Goal: Browse casually: Explore the website without a specific task or goal

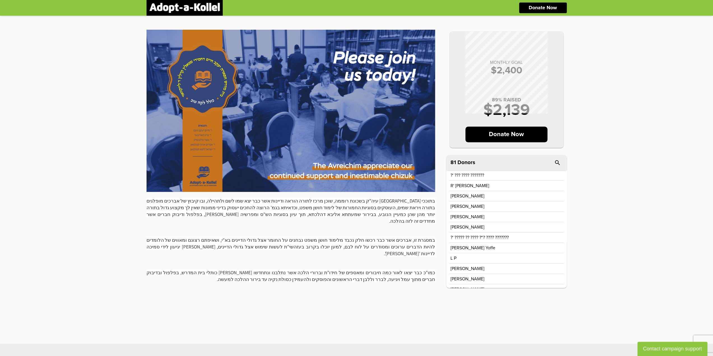
click at [101, 133] on div "MONTHLY GOAL $ 2,400 89 % RAISED $ 2,139 Donate Now במסגרת זו, אברכים אשר כבר ר…" at bounding box center [356, 180] width 713 height 328
click at [632, 130] on div "MONTHLY GOAL $ 2,400 89 % RAISED $ 2,139 Donate Now במסגרת זו, אברכים אשר כבר ר…" at bounding box center [356, 180] width 713 height 328
click at [133, 99] on div "MONTHLY GOAL $ 2,400 89 % RAISED $ 2,139 Donate Now במסגרת זו, אברכים אשר כבר ר…" at bounding box center [356, 180] width 713 height 328
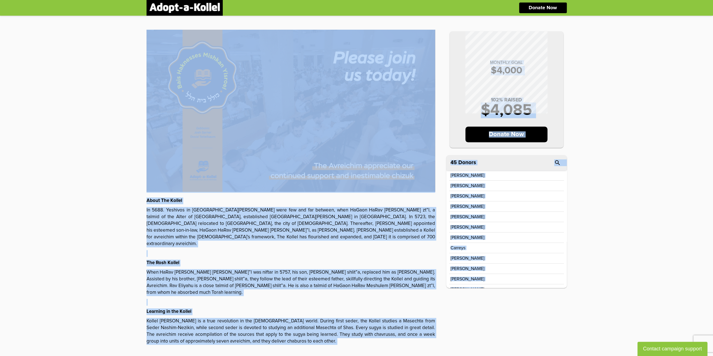
drag, startPoint x: 83, startPoint y: 73, endPoint x: 590, endPoint y: 279, distance: 548.1
click at [580, 281] on div "MONTHLY GOAL $ 4,000 102 % RAISED $ 4,085 Donate Now About The Kollel In 5688. …" at bounding box center [356, 189] width 713 height 346
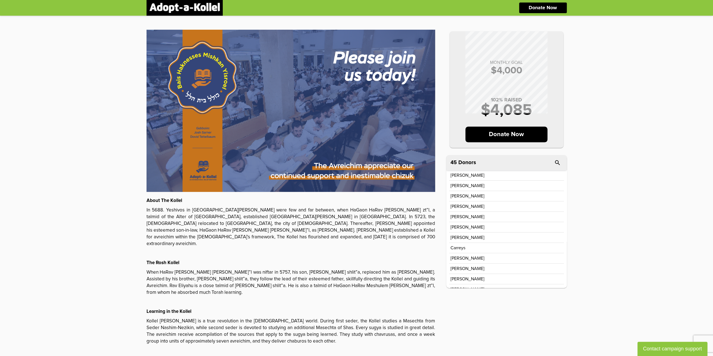
click at [605, 285] on div "MONTHLY GOAL $ 4,000 102 % RAISED $ 4,085 Donate Now About The Kollel In 5688. …" at bounding box center [356, 189] width 713 height 346
drag, startPoint x: 610, startPoint y: 249, endPoint x: 193, endPoint y: 151, distance: 428.7
click at [213, 157] on div "MONTHLY GOAL $ 4,000 102 % RAISED $ 4,085 Donate Now About The Kollel In 5688. …" at bounding box center [356, 189] width 713 height 346
click at [123, 116] on div "MONTHLY GOAL $ 4,000 102 % RAISED $ 4,085 Donate Now About The Kollel In 5688. …" at bounding box center [356, 189] width 713 height 346
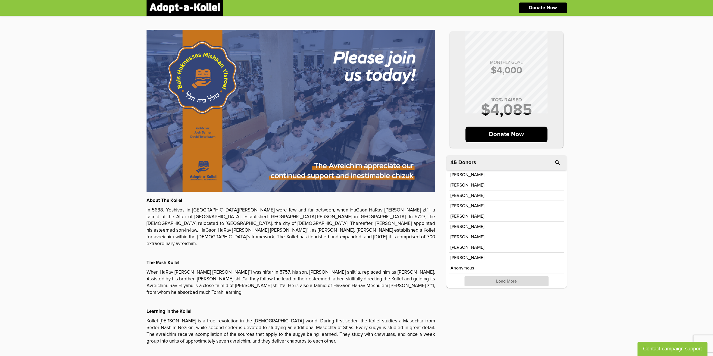
click at [42, 153] on div "MONTHLY GOAL $ 4,000 102 % RAISED $ 4,085 Donate Now About The Kollel In 5688. …" at bounding box center [356, 189] width 713 height 346
